Goal: Complete application form: Complete application form

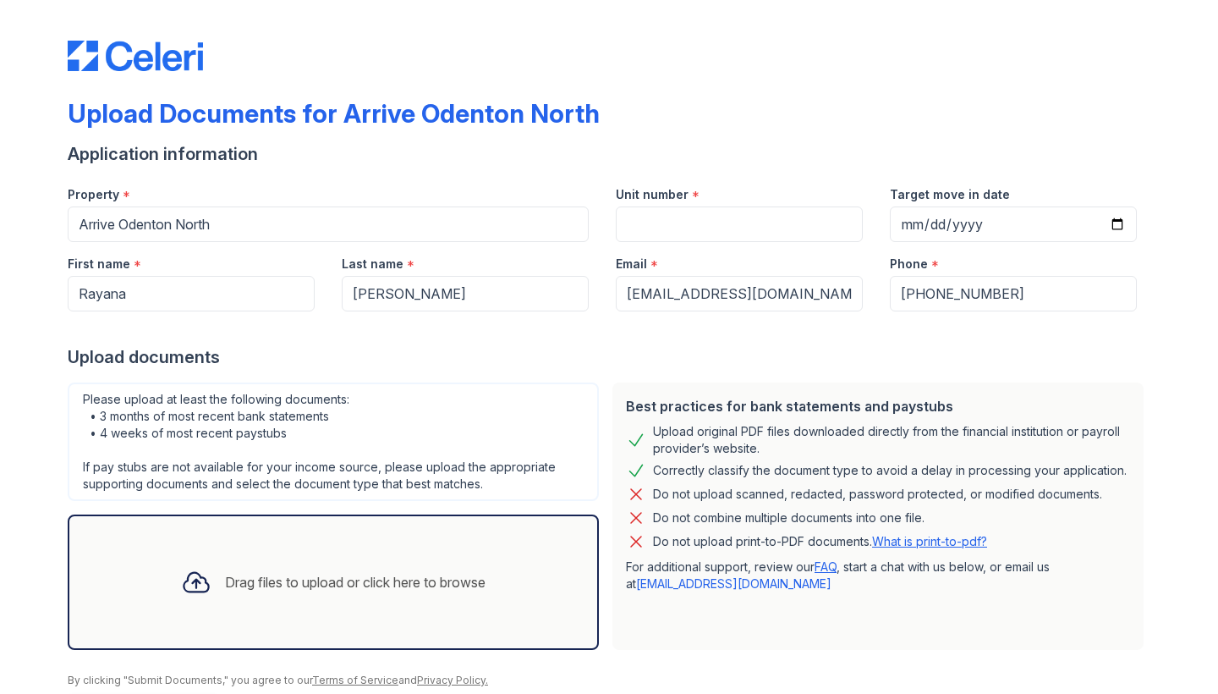
click at [388, 585] on div "Drag files to upload or click here to browse" at bounding box center [355, 582] width 261 height 20
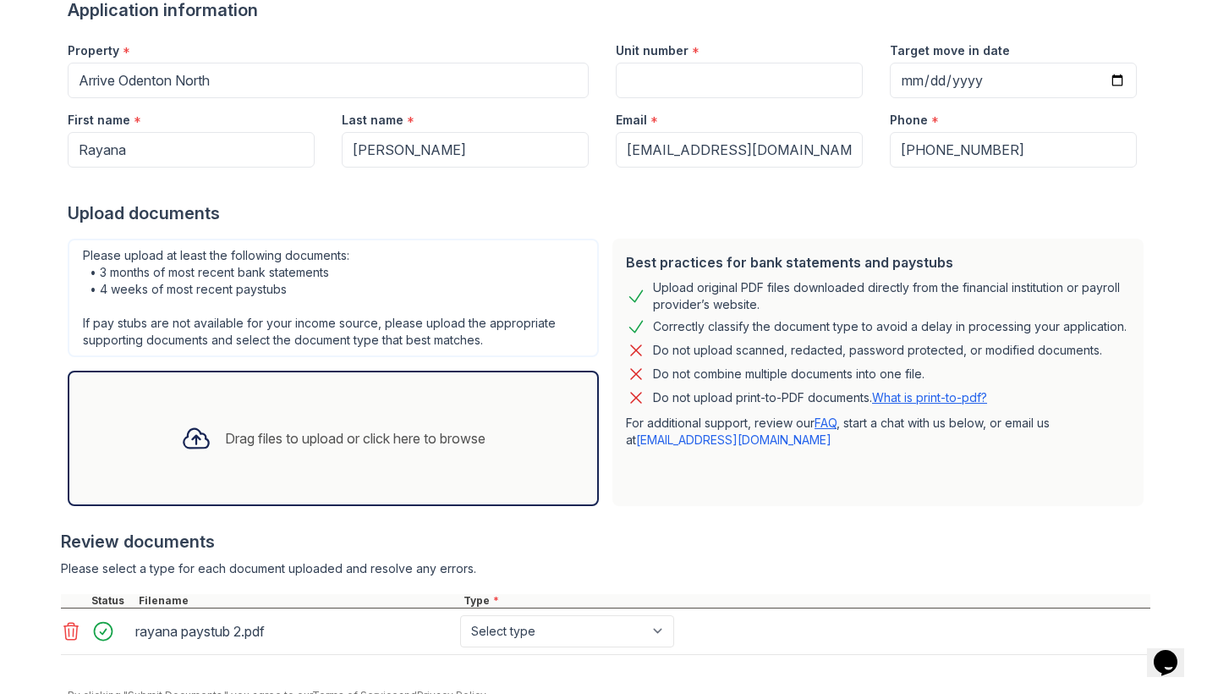
scroll to position [220, 0]
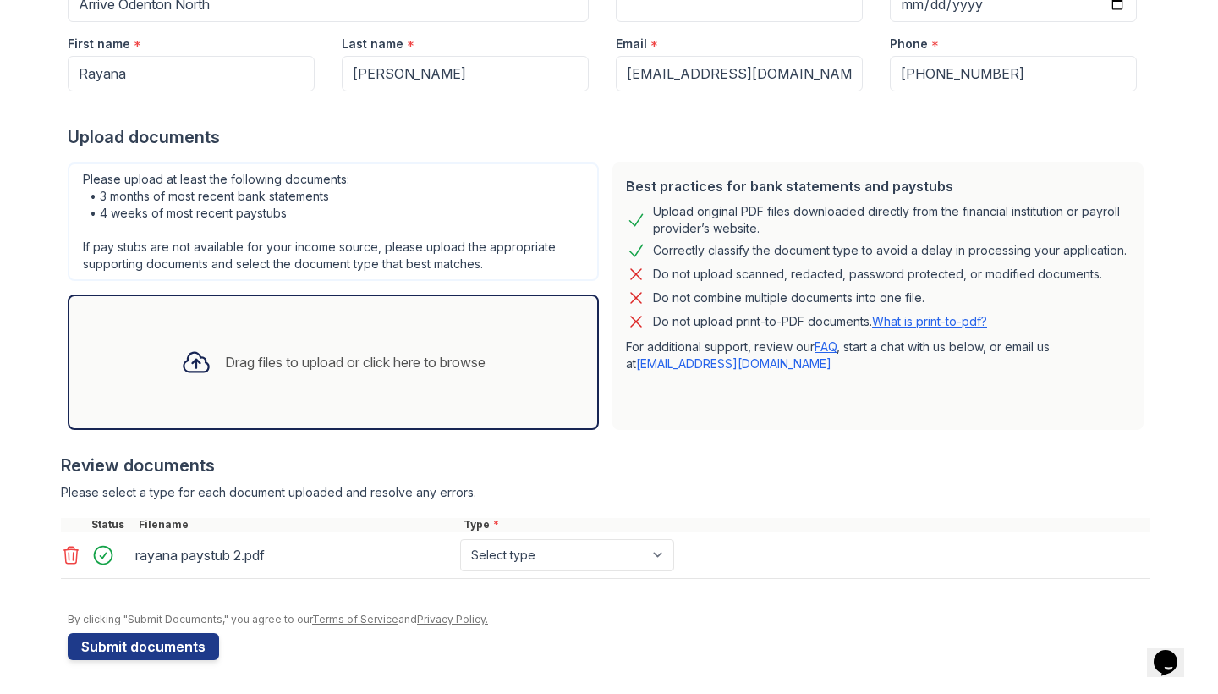
click at [260, 387] on div "Drag files to upload or click here to browse" at bounding box center [334, 362] width 332 height 58
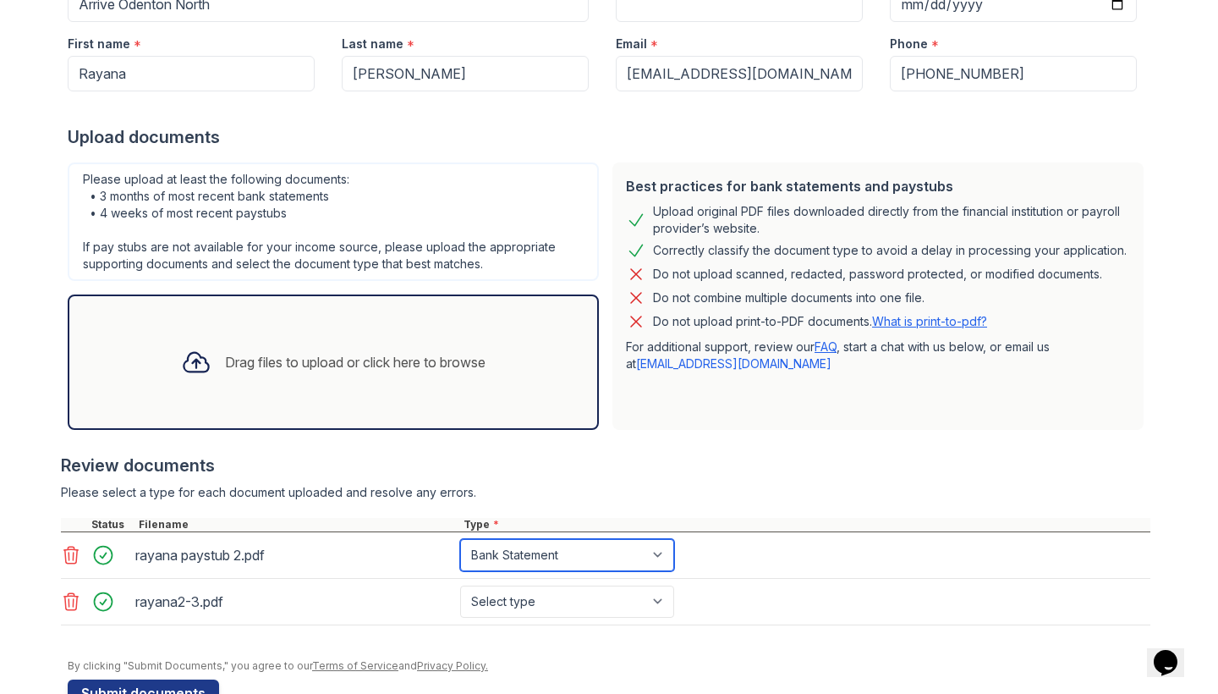
select select "paystub"
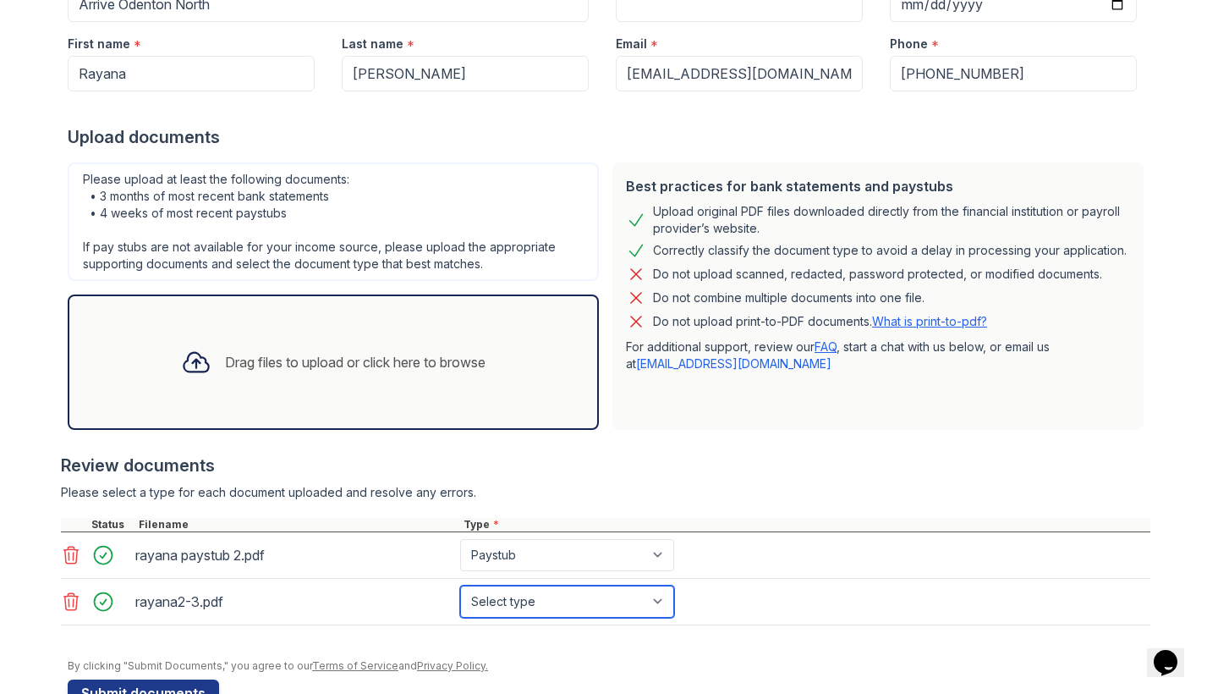
select select "paystub"
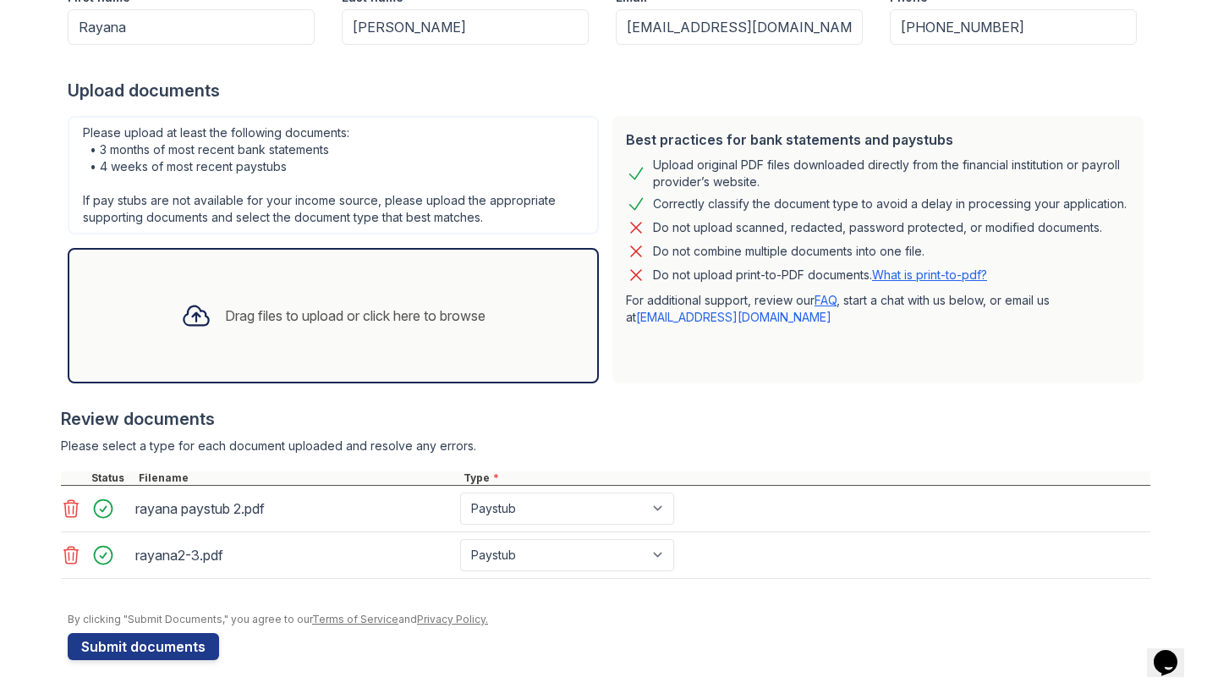
click at [204, 316] on div at bounding box center [196, 316] width 44 height 44
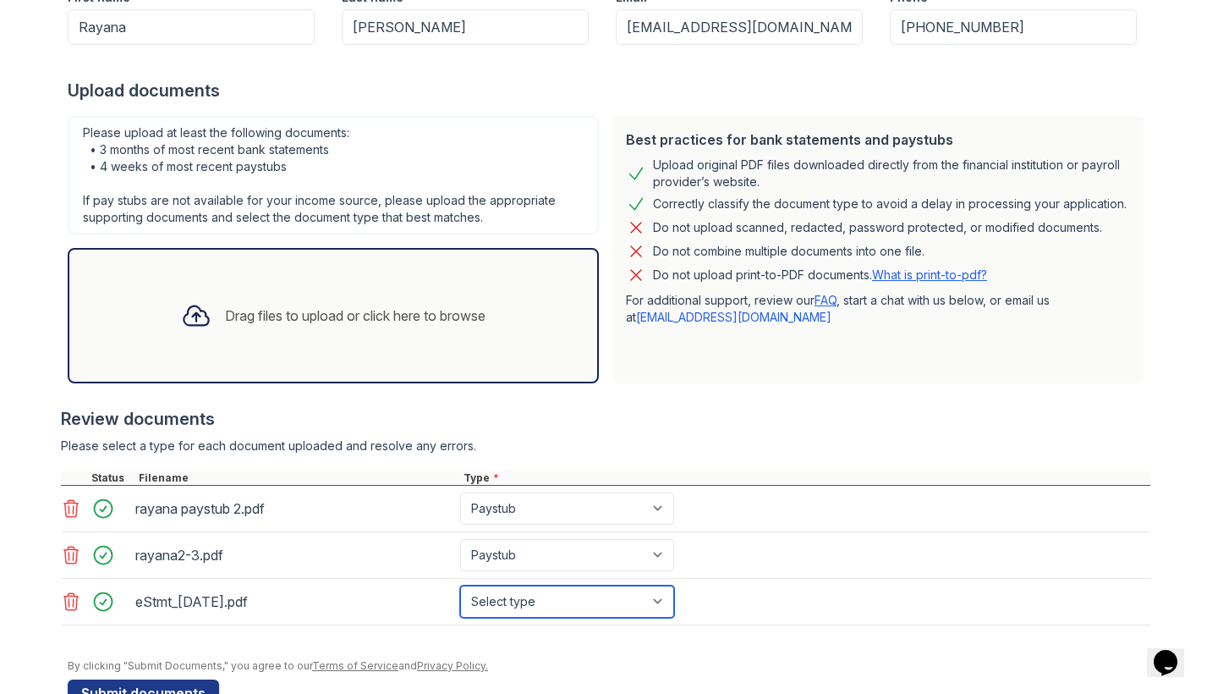
select select "bank_statement"
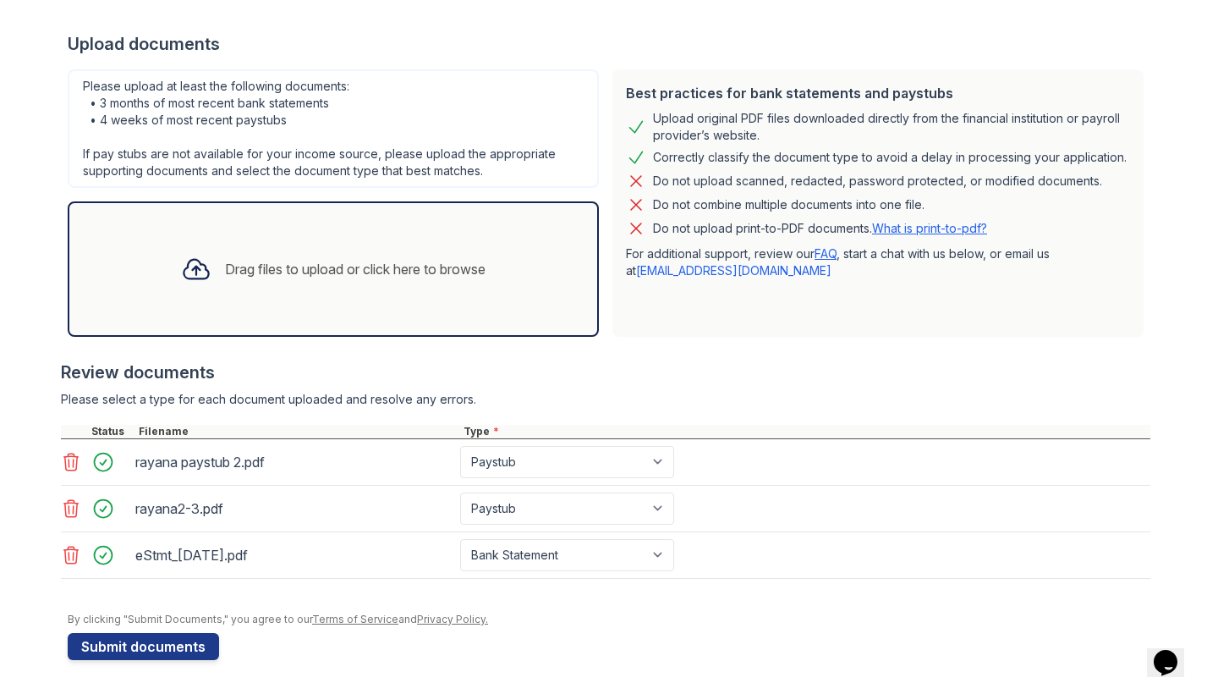
click at [193, 278] on icon at bounding box center [196, 269] width 25 height 19
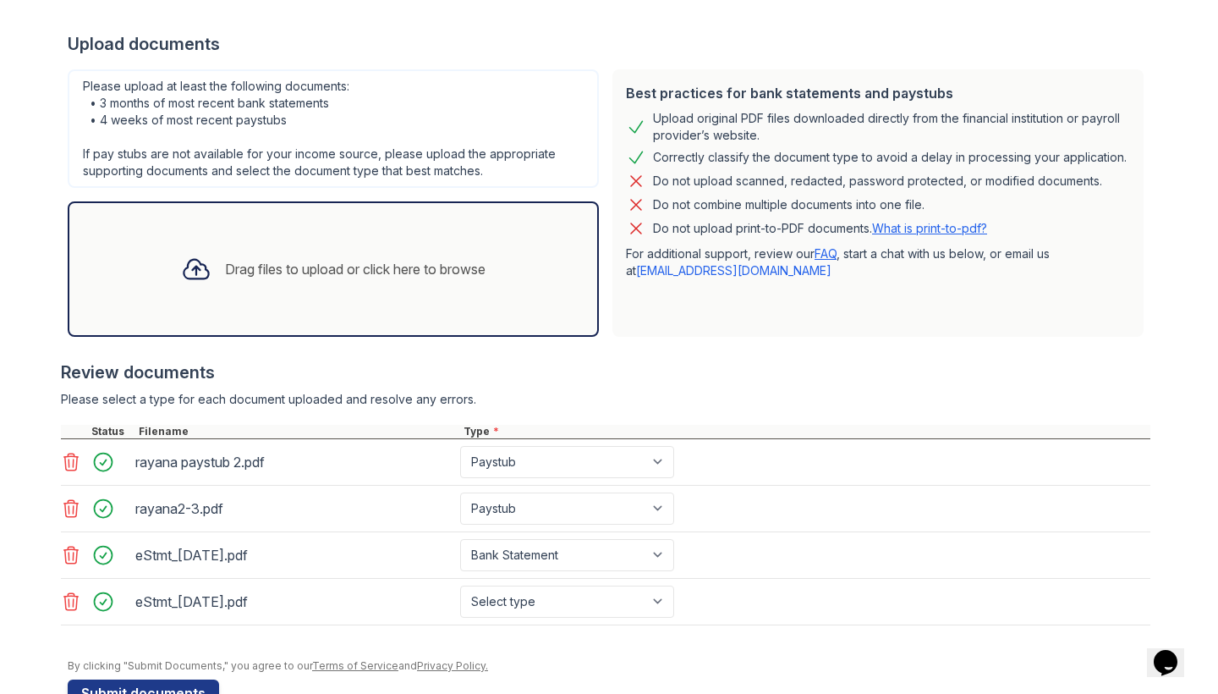
click at [61, 560] on icon at bounding box center [71, 555] width 20 height 20
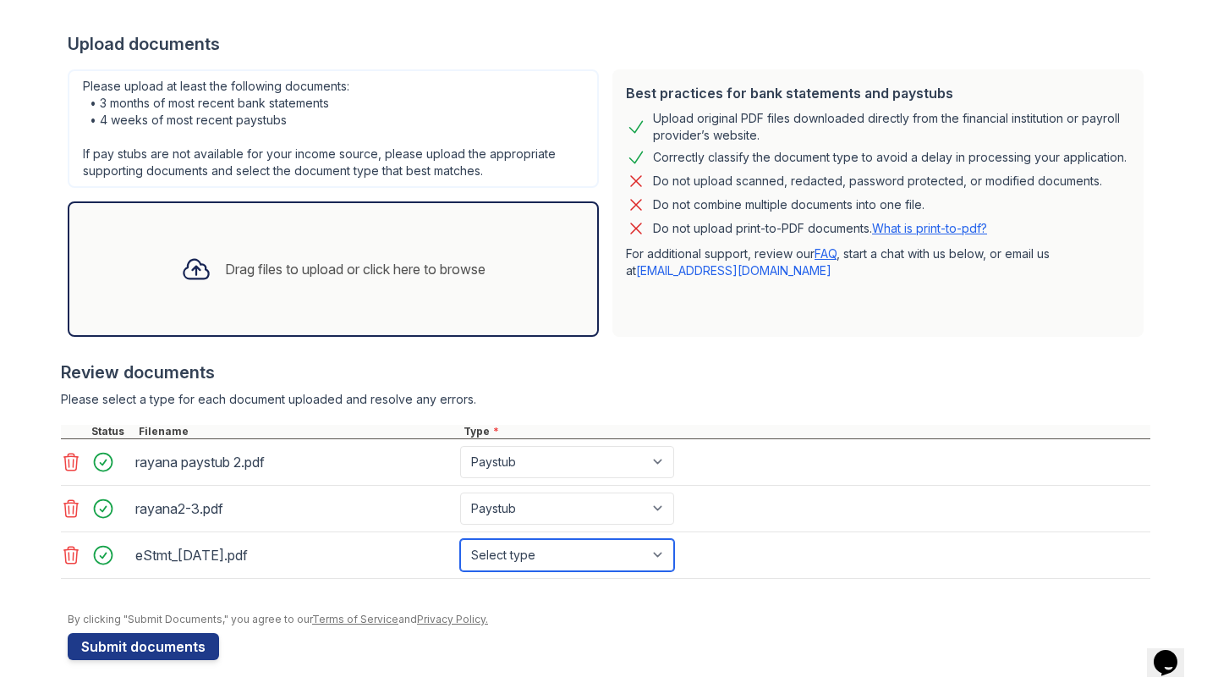
select select "bank_statement"
click at [190, 271] on icon at bounding box center [196, 269] width 30 height 30
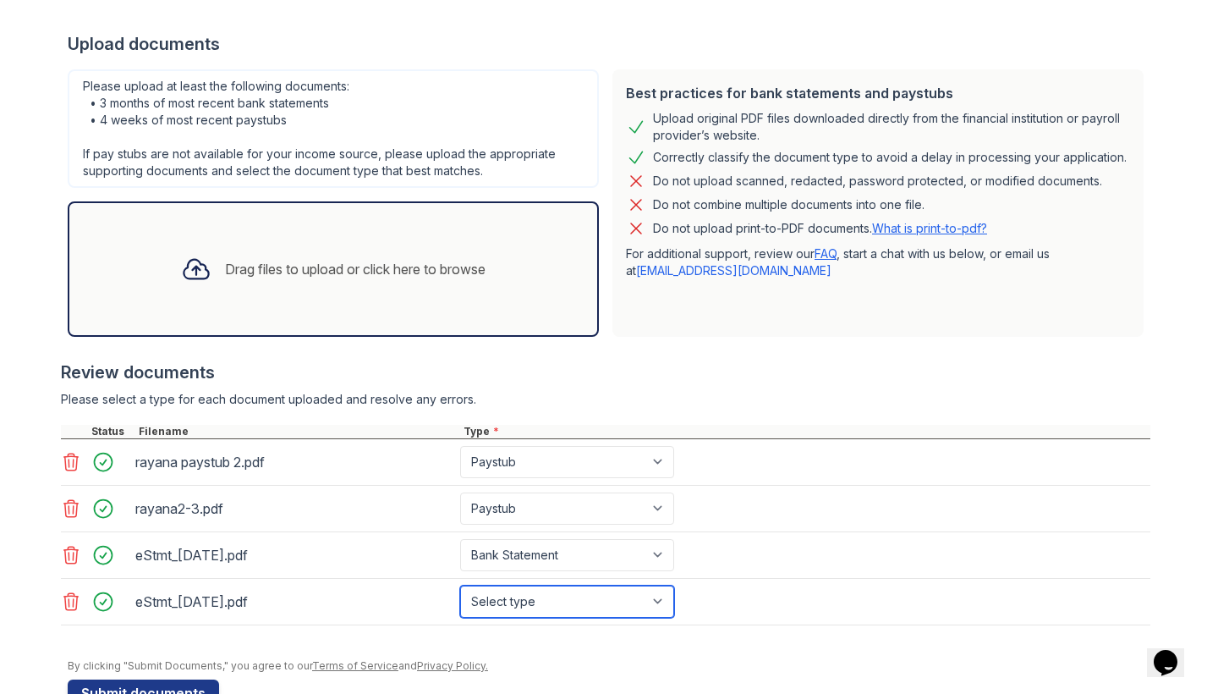
select select "bank_statement"
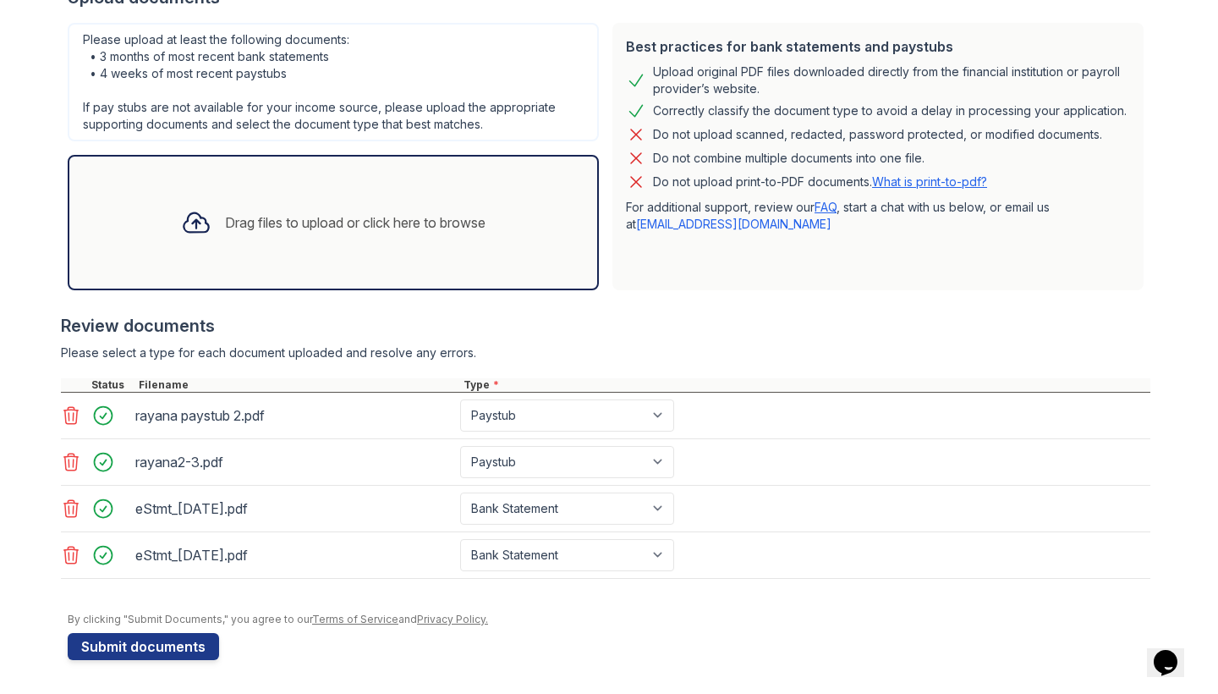
click at [181, 229] on icon at bounding box center [196, 222] width 30 height 30
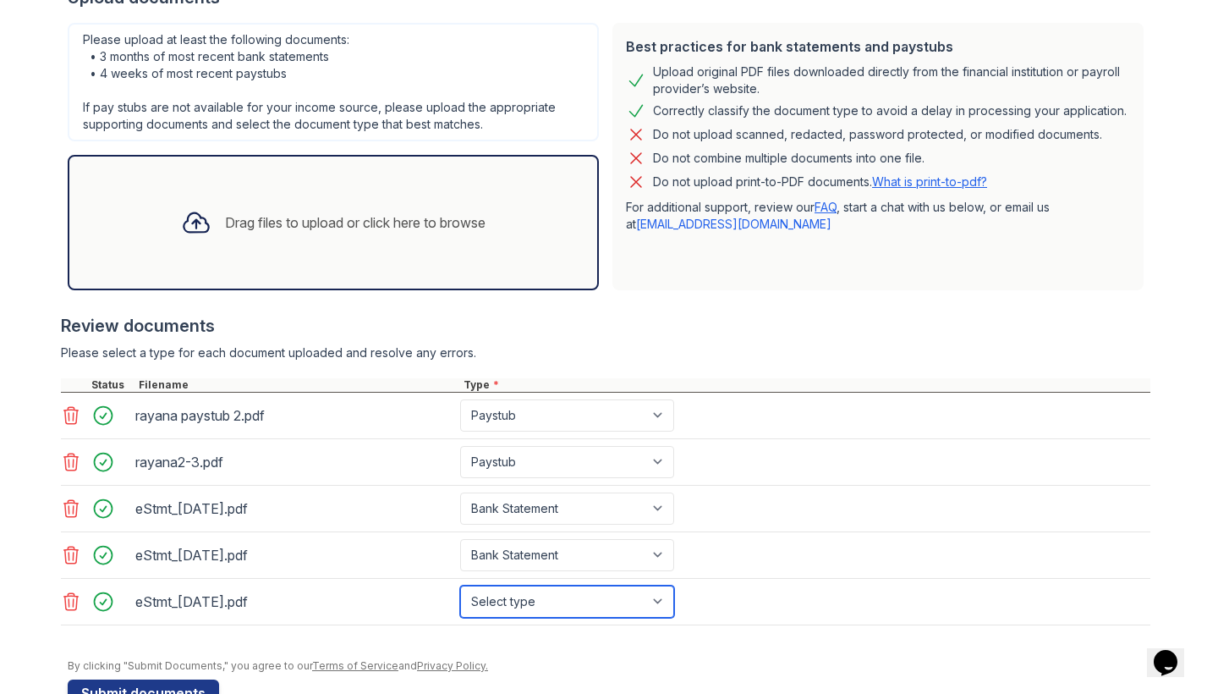
select select "bank_statement"
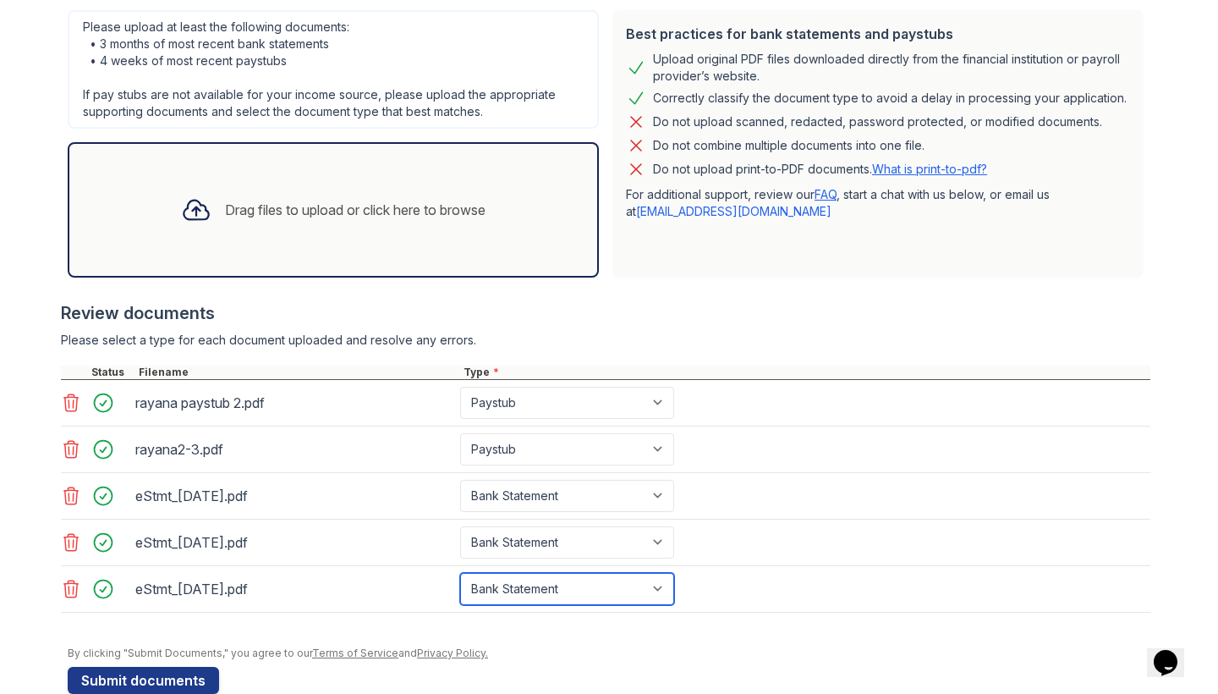
scroll to position [406, 0]
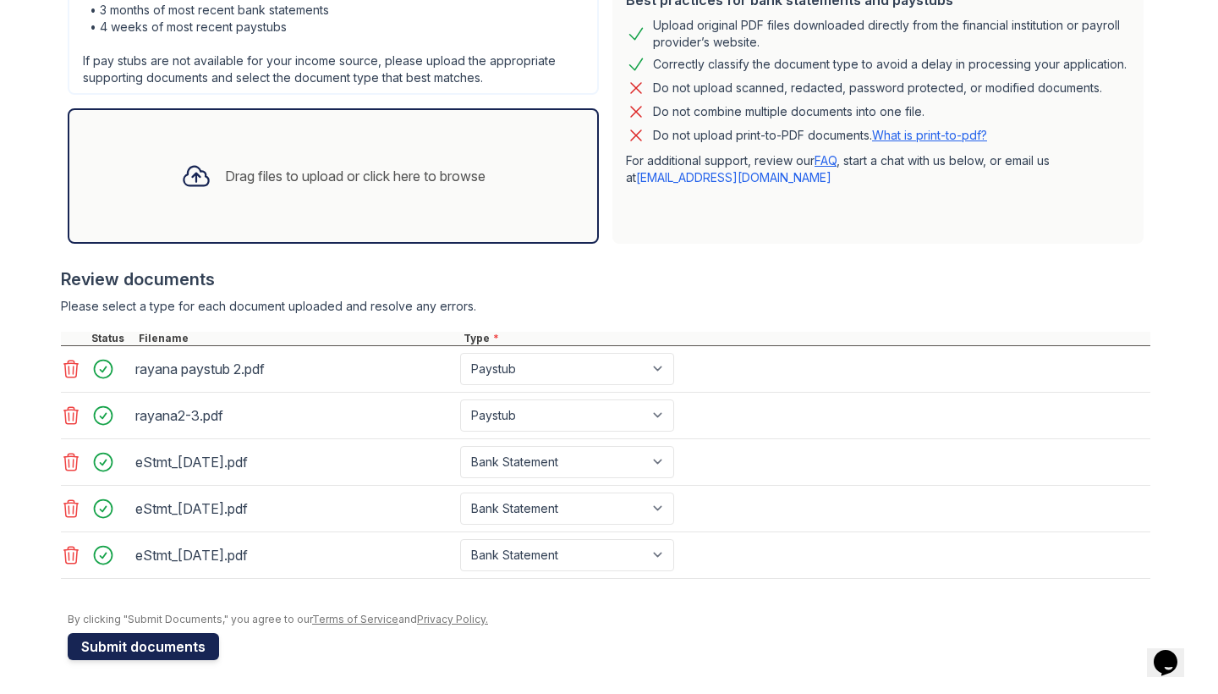
click at [177, 646] on button "Submit documents" at bounding box center [143, 646] width 151 height 27
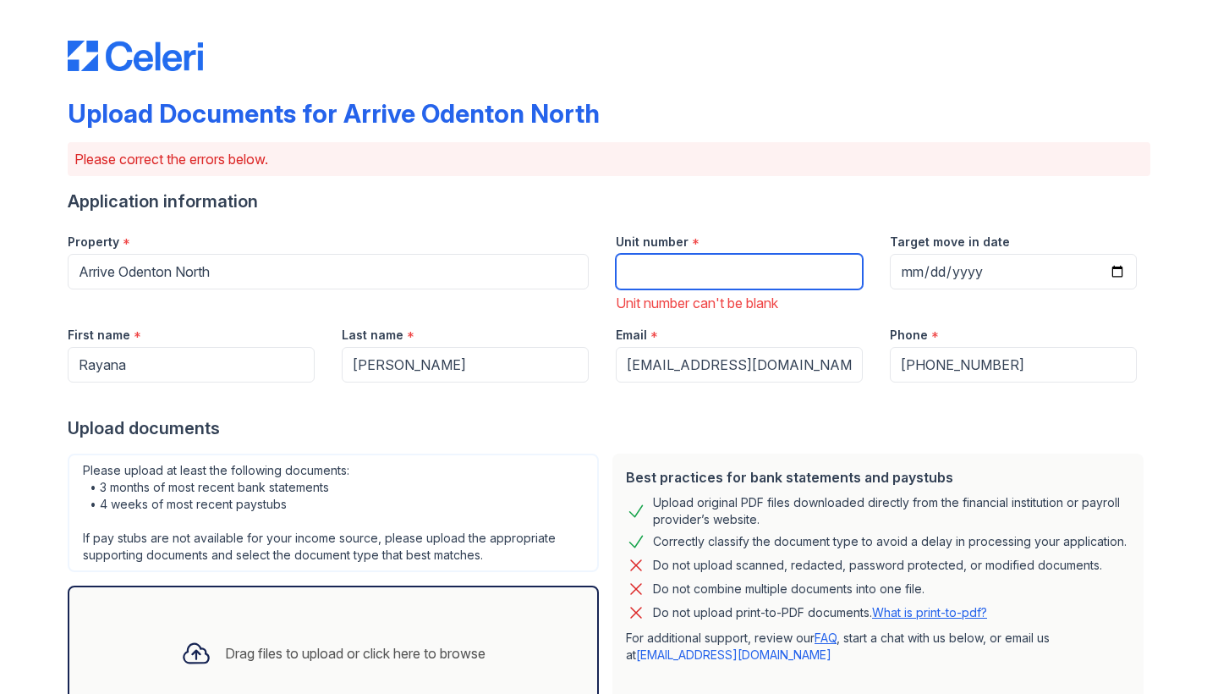
click at [764, 269] on input "Unit number" at bounding box center [739, 272] width 247 height 36
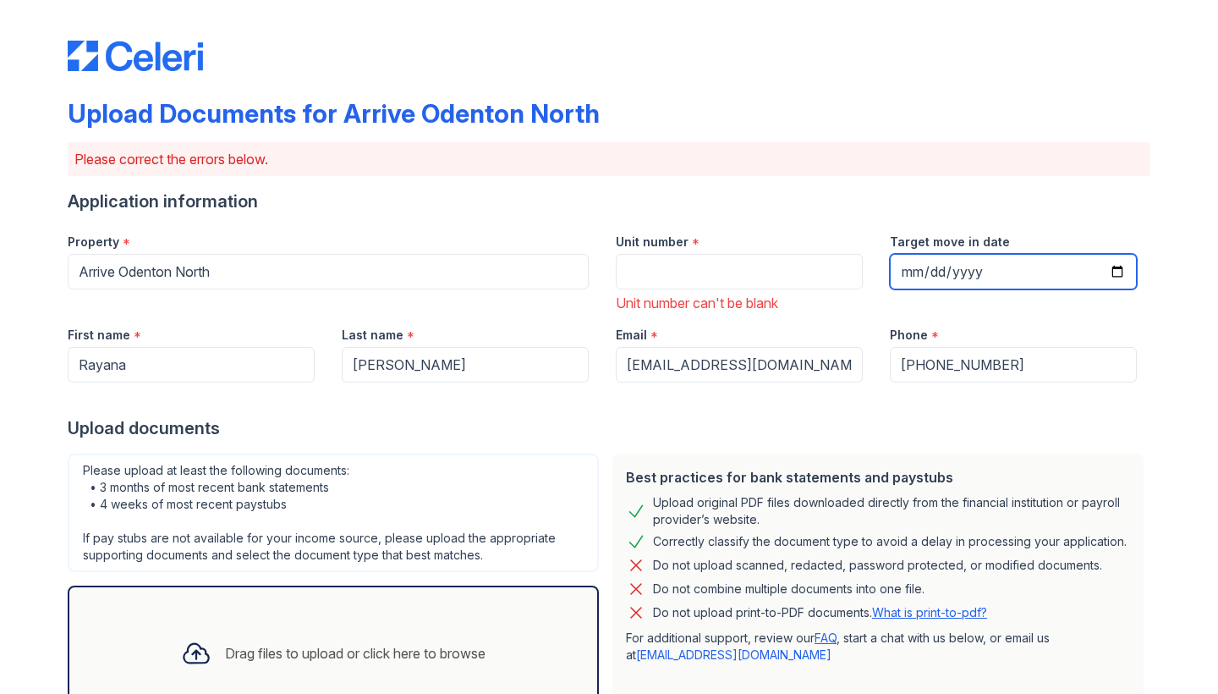
click at [994, 261] on input "Target move in date" at bounding box center [1013, 272] width 247 height 36
type input "[DATE]"
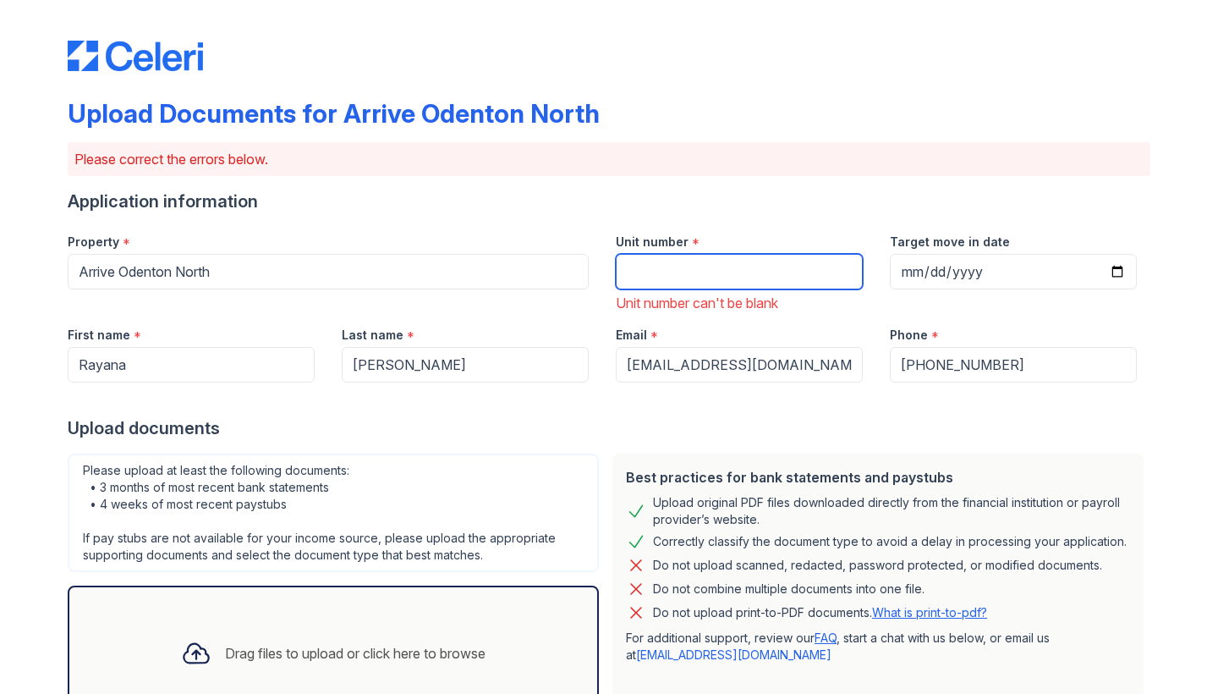
click at [752, 283] on input "Unit number" at bounding box center [739, 272] width 247 height 36
type input "000"
click at [1083, 177] on div "Upload Documents for Arrive Odenton North Please correct the errors below. Appl…" at bounding box center [609, 575] width 1083 height 1137
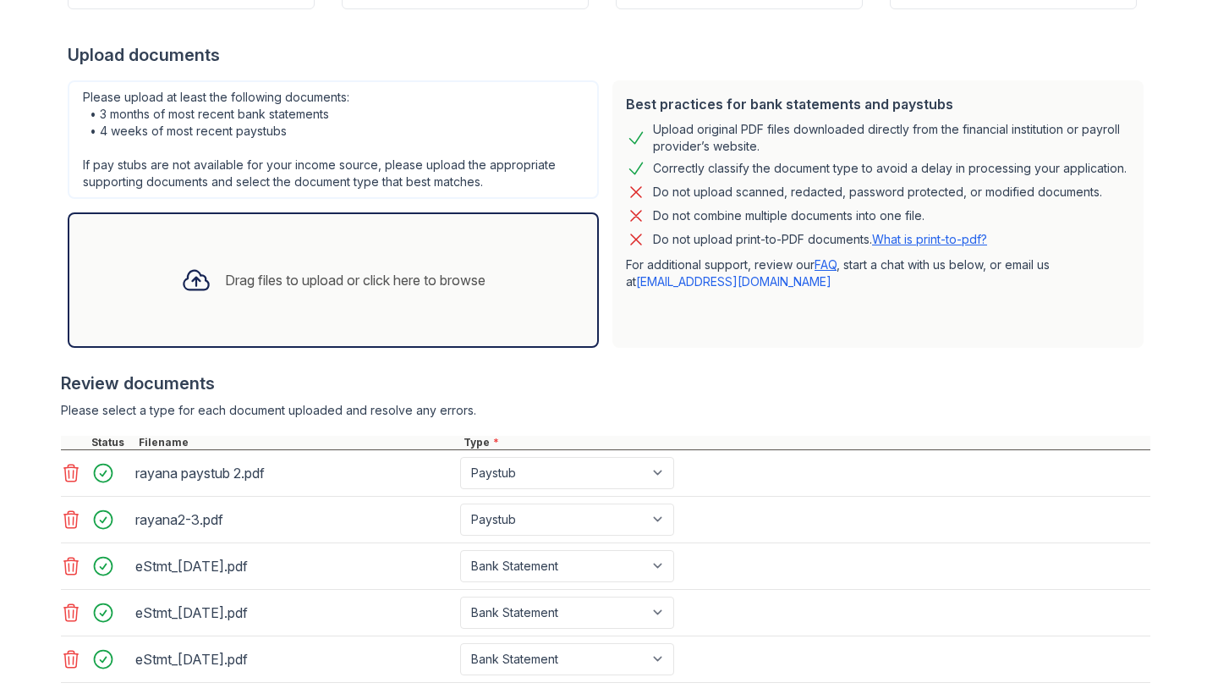
scroll to position [477, 0]
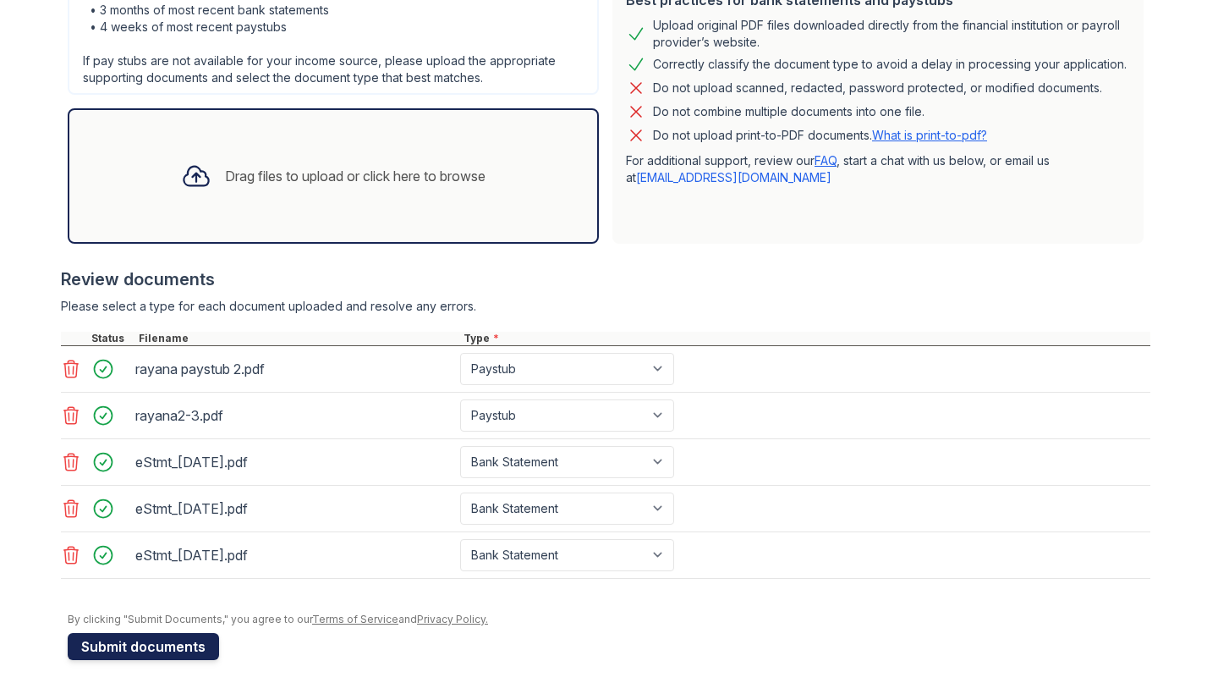
click at [97, 643] on button "Submit documents" at bounding box center [143, 646] width 151 height 27
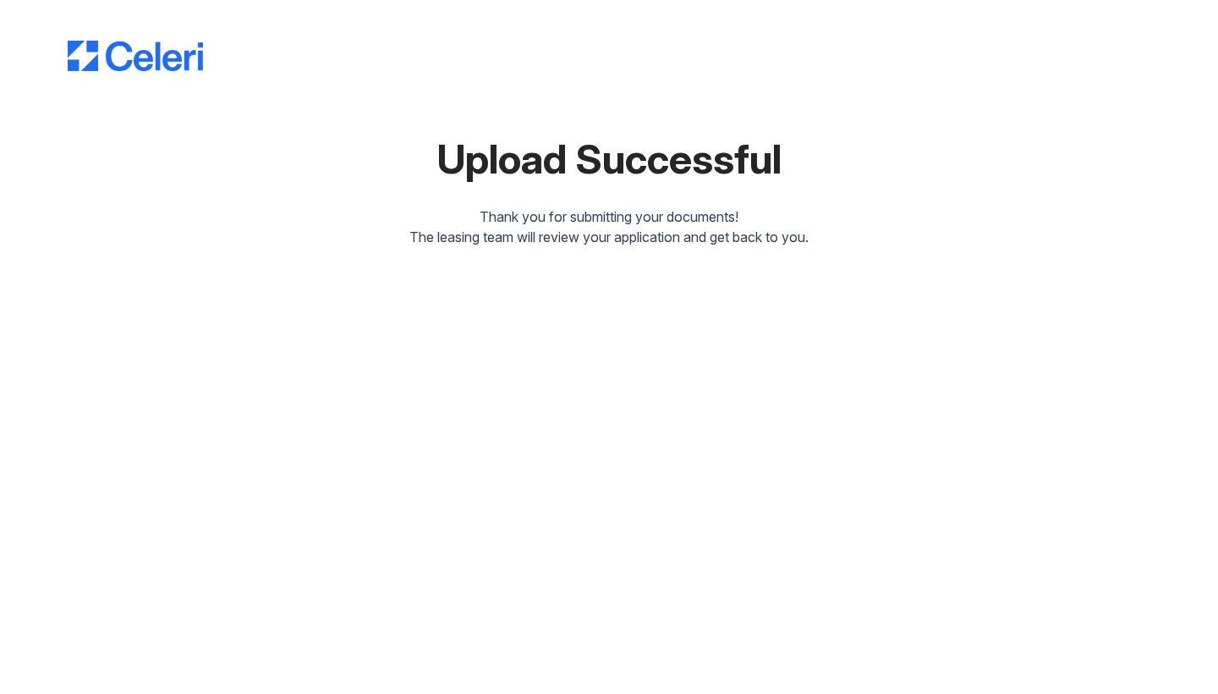
click at [484, 535] on div "Upload Successful Thank you for submitting your documents! The leasing team wil…" at bounding box center [609, 347] width 1218 height 694
